Goal: Find specific page/section: Find specific page/section

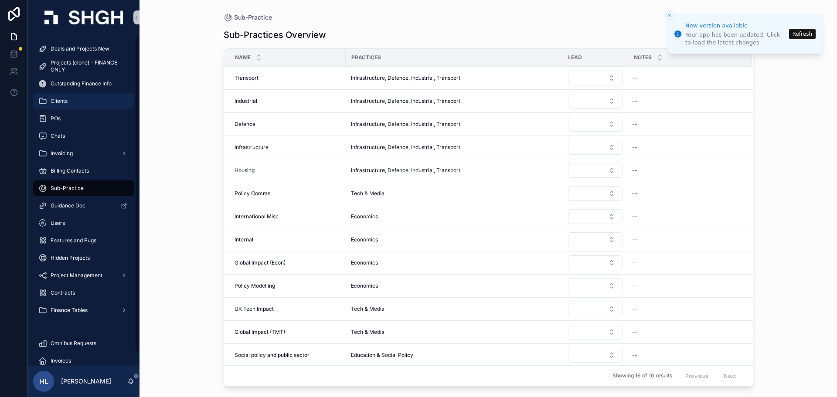
scroll to position [77, 0]
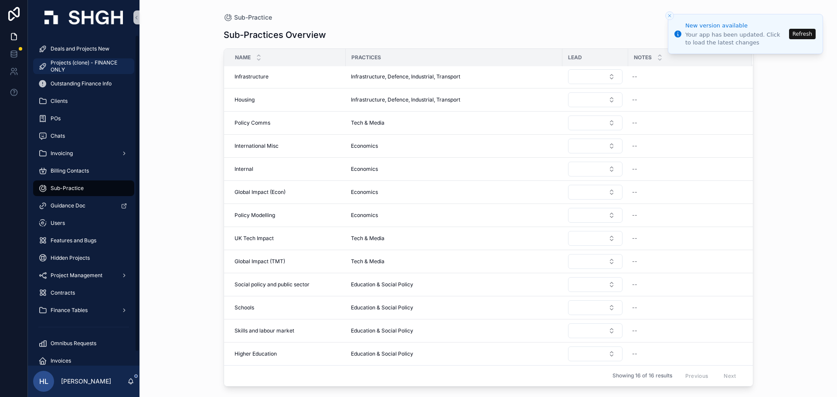
click at [80, 61] on span "Projects (clone) - FINANCE ONLY" at bounding box center [88, 66] width 75 height 14
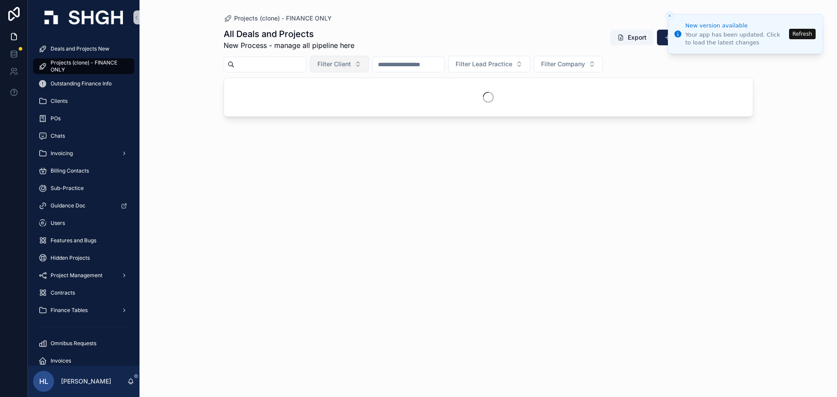
click at [351, 65] on span "Filter Client" at bounding box center [335, 64] width 34 height 9
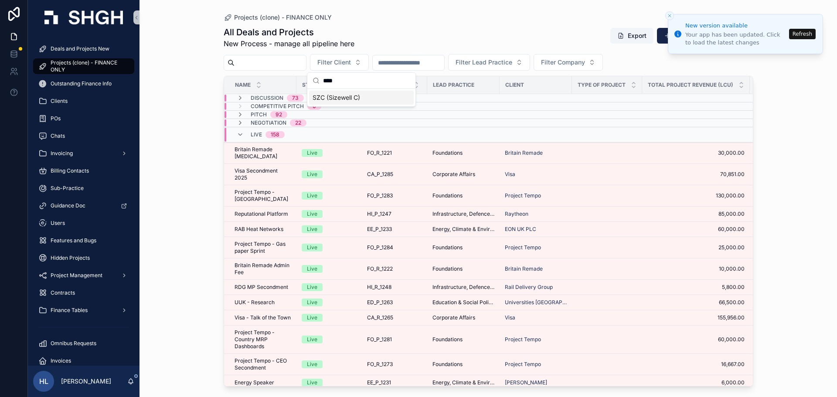
type input "****"
click at [362, 94] on div "SZC (Sizewell C)" at bounding box center [361, 98] width 105 height 14
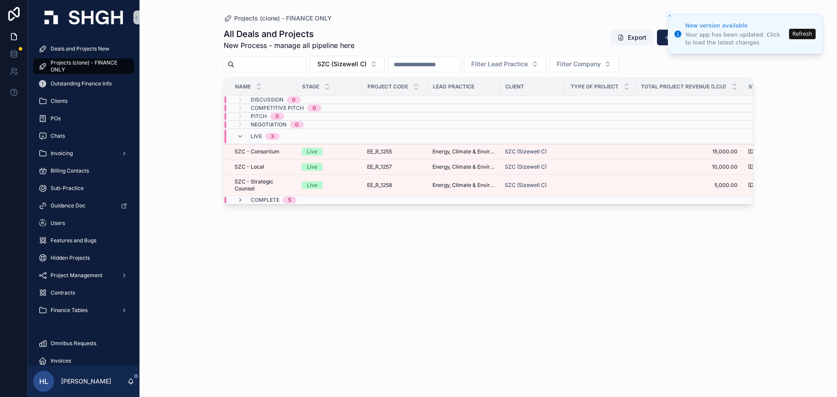
click at [809, 35] on button "Refresh" at bounding box center [802, 34] width 27 height 10
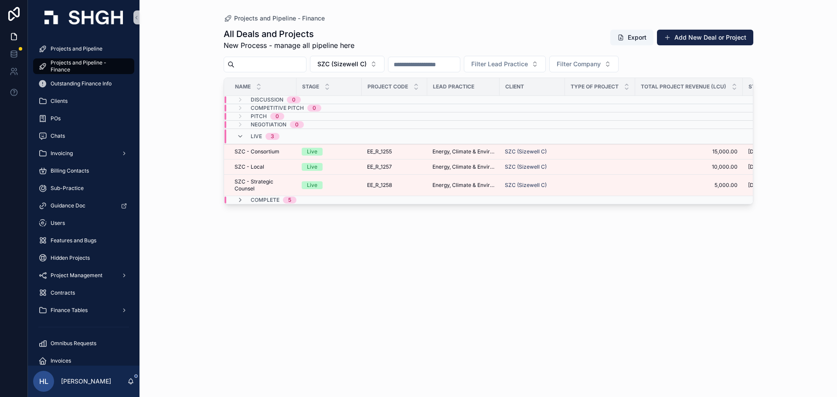
click at [286, 198] on span "5" at bounding box center [290, 200] width 14 height 7
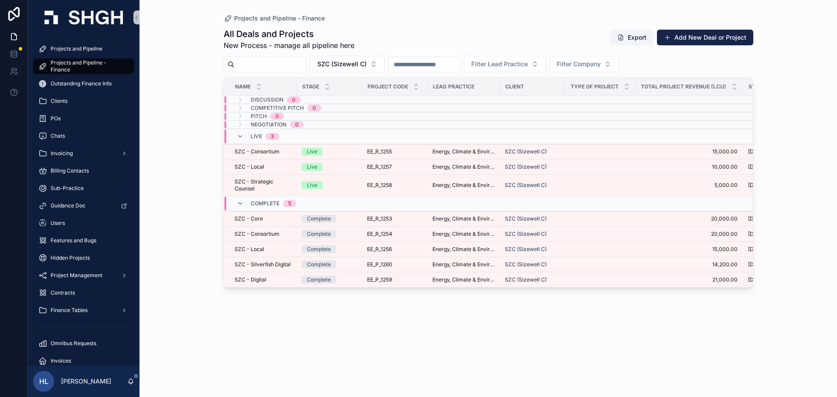
click at [269, 58] on input "scrollable content" at bounding box center [271, 64] width 72 height 12
click at [115, 67] on span "Projects and Pipeline - Finance" at bounding box center [88, 66] width 75 height 14
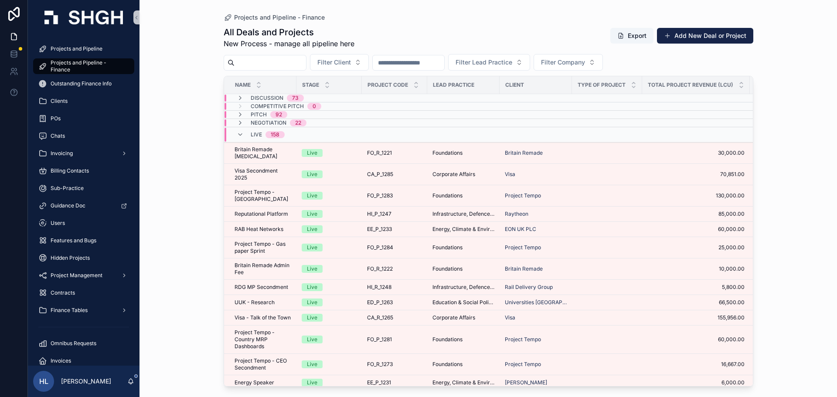
click at [274, 68] on input "scrollable content" at bounding box center [271, 63] width 72 height 12
drag, startPoint x: 201, startPoint y: 129, endPoint x: 209, endPoint y: 131, distance: 8.6
click at [201, 129] on div "Projects and Pipeline - Finance All Deals and Projects New Process - manage all…" at bounding box center [489, 198] width 698 height 397
click at [351, 59] on span "Filter Client" at bounding box center [335, 62] width 34 height 9
type input "********"
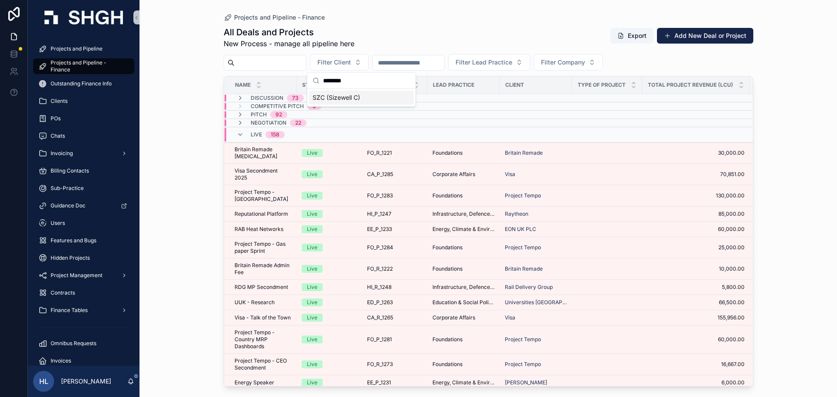
click at [353, 98] on span "SZC (Sizewell C)" at bounding box center [337, 97] width 48 height 9
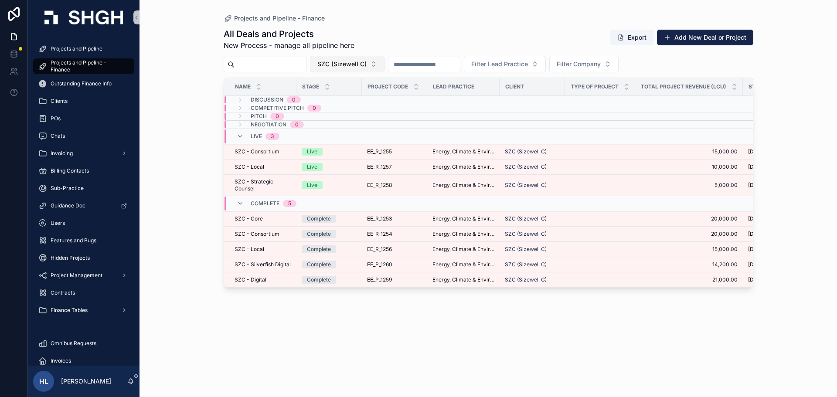
click at [373, 58] on button "SZC (Sizewell C)" at bounding box center [347, 64] width 75 height 17
type input "****"
click at [363, 99] on div "ICON" at bounding box center [369, 99] width 105 height 14
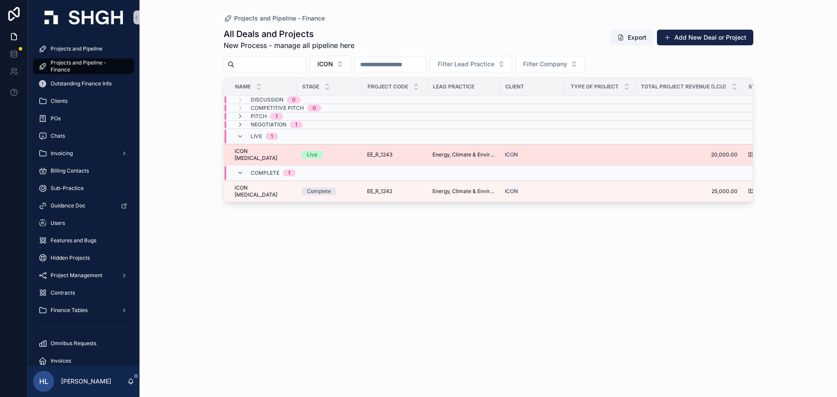
click at [332, 151] on div "Live" at bounding box center [329, 155] width 55 height 8
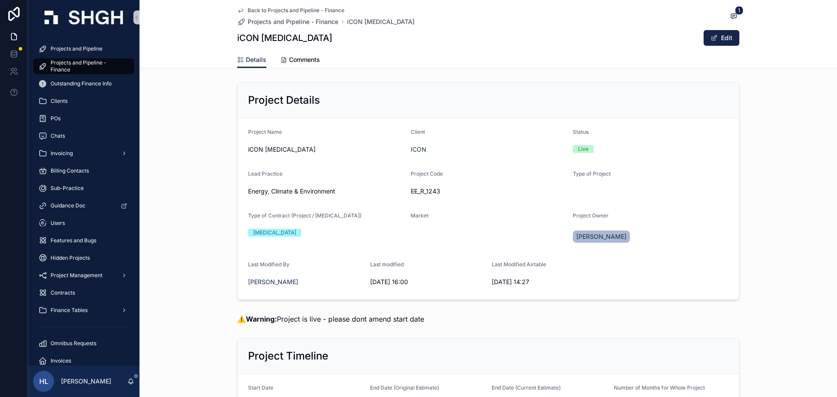
scroll to position [2, 0]
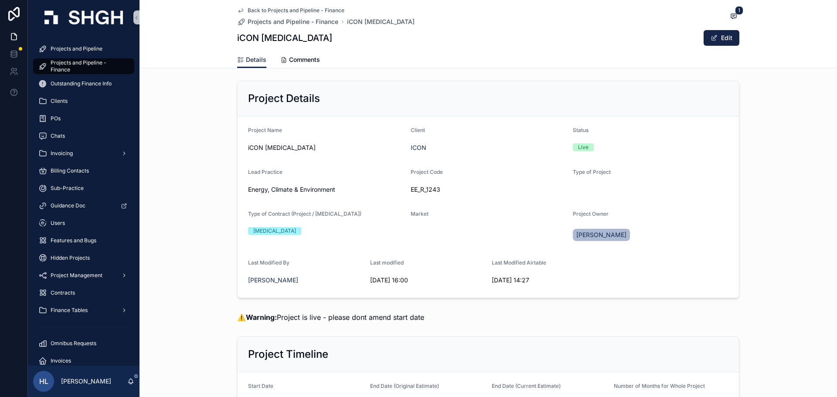
drag, startPoint x: 797, startPoint y: 142, endPoint x: 780, endPoint y: 153, distance: 20.4
click at [797, 142] on div "Project Details Project Name iCON [MEDICAL_DATA] Client ICON Status Live Lead P…" at bounding box center [489, 189] width 698 height 225
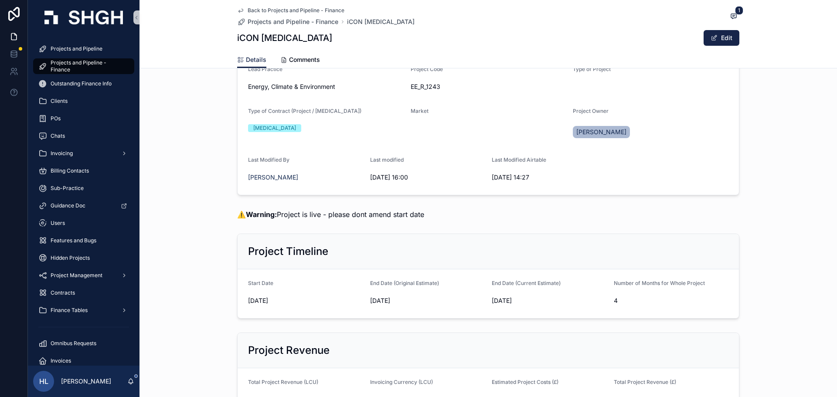
scroll to position [0, 0]
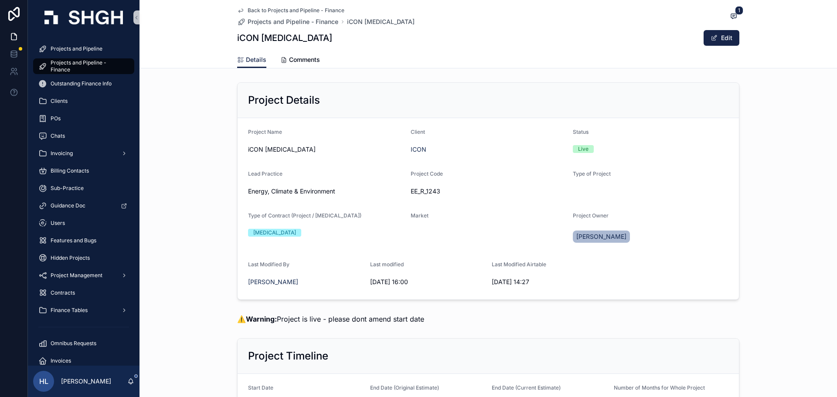
click at [237, 10] on icon "scrollable content" at bounding box center [240, 10] width 7 height 7
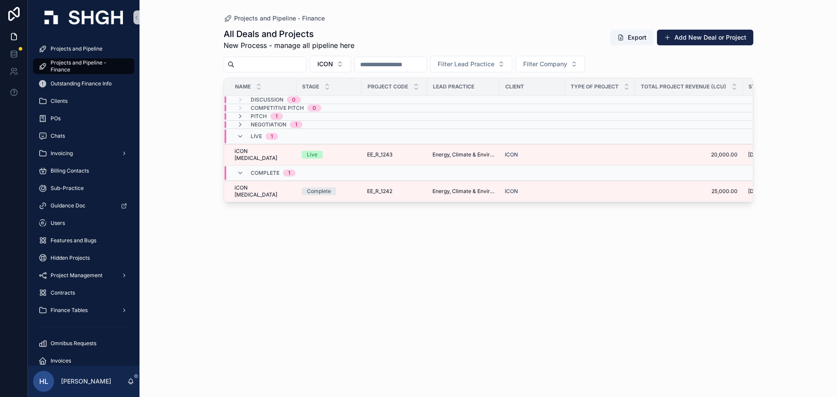
click at [296, 125] on div "1" at bounding box center [296, 124] width 2 height 7
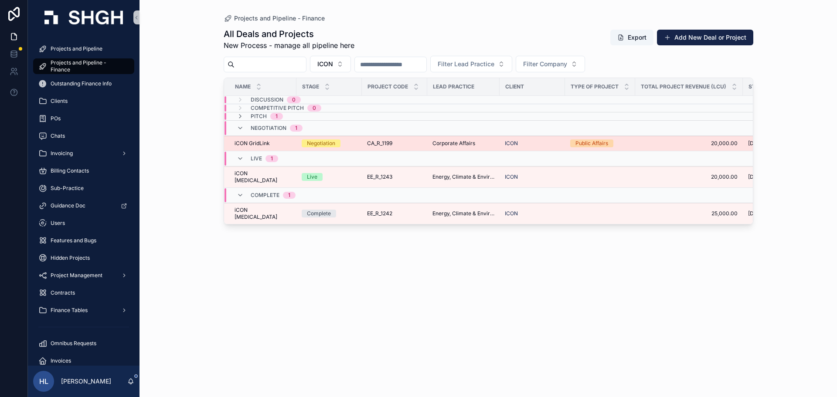
click at [349, 143] on div "Negotiation" at bounding box center [329, 144] width 55 height 8
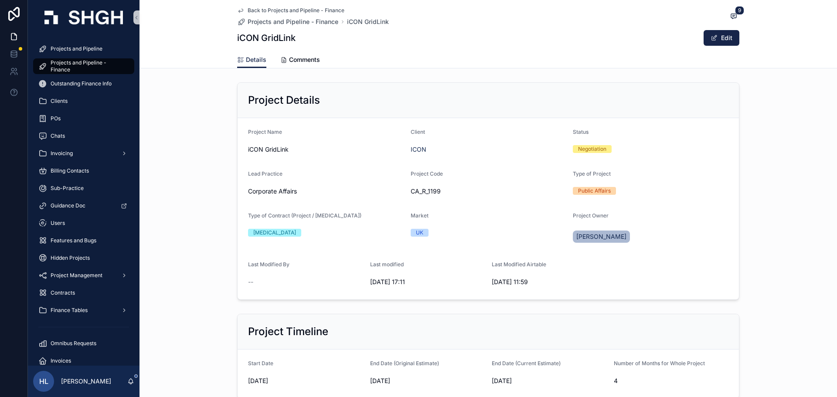
click at [190, 82] on div "Project Details Project Name iCON GridLink Client ICON Status Negotiation Lead …" at bounding box center [489, 191] width 698 height 225
click at [237, 9] on icon "scrollable content" at bounding box center [240, 10] width 7 height 7
